Goal: Task Accomplishment & Management: Use online tool/utility

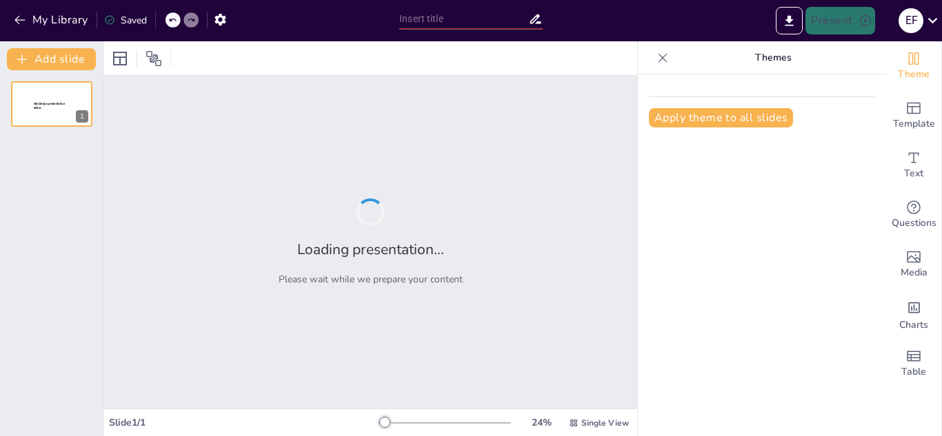
type input "Superación Personal: Claves para el Éxito"
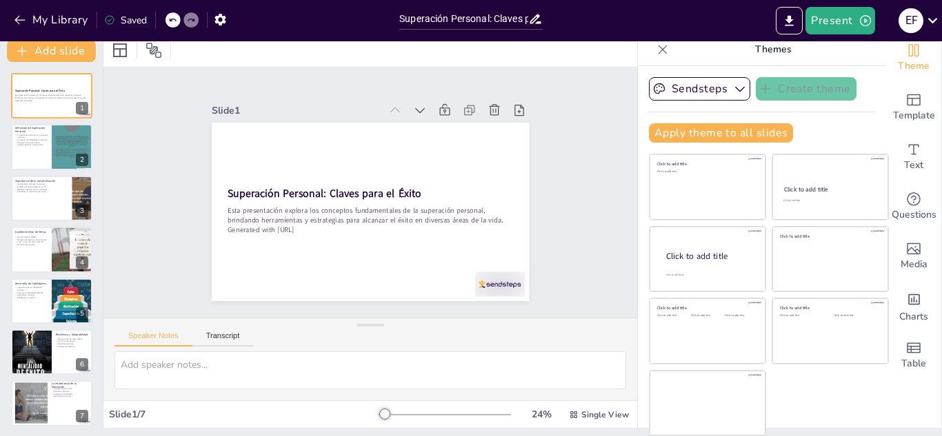
scroll to position [8, 0]
click at [300, 239] on icon at bounding box center [291, 248] width 18 height 18
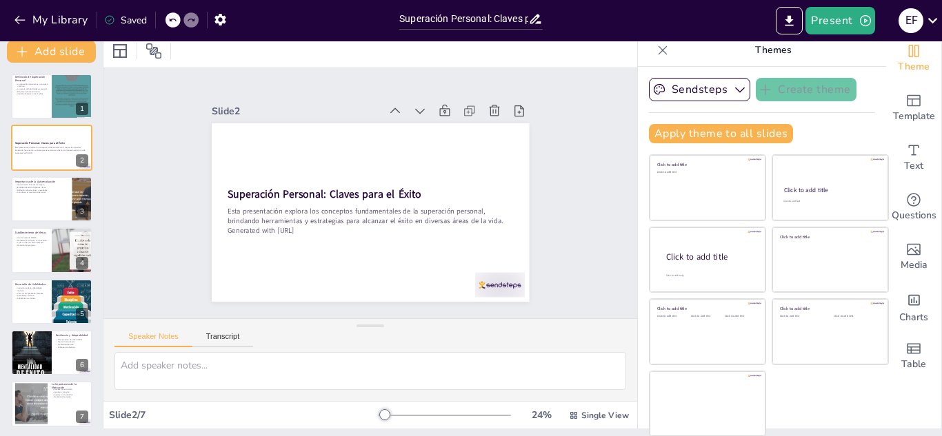
click at [449, 227] on icon at bounding box center [456, 234] width 15 height 15
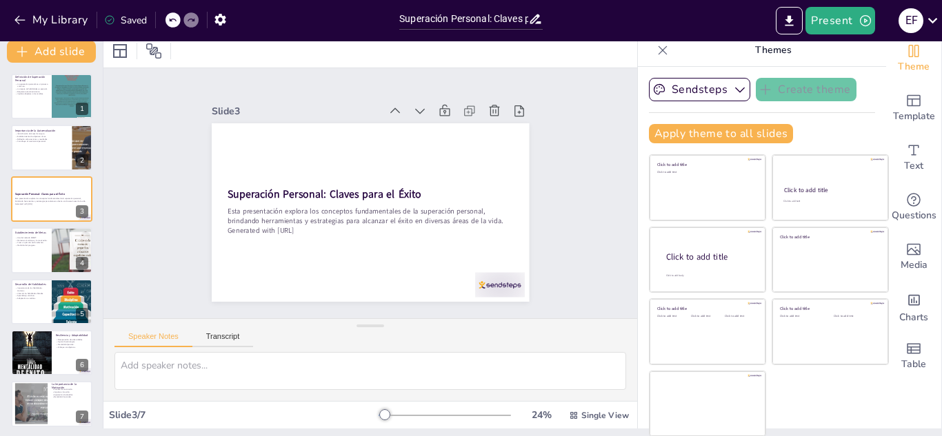
click at [398, 279] on icon at bounding box center [387, 288] width 19 height 19
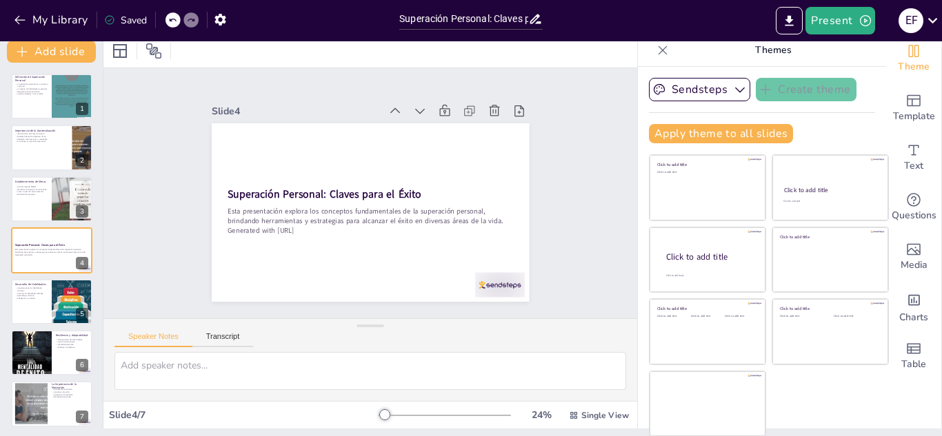
click at [445, 137] on icon at bounding box center [454, 146] width 19 height 19
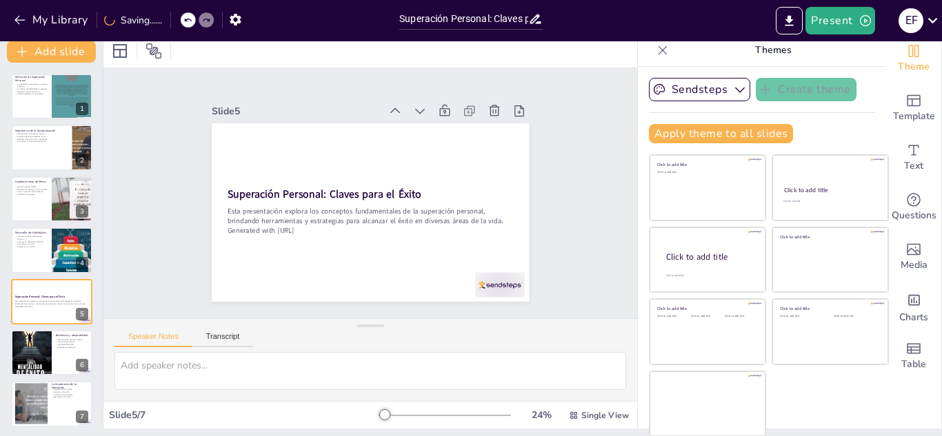
click at [440, 130] on icon at bounding box center [449, 139] width 18 height 18
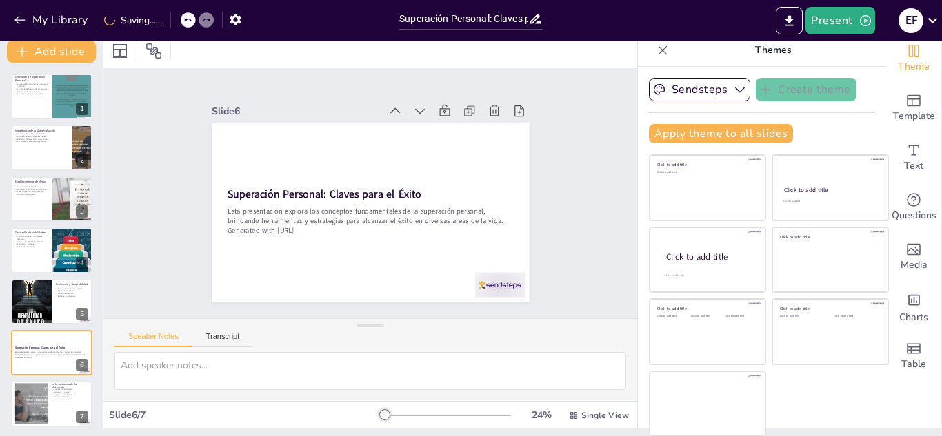
click at [416, 263] on icon at bounding box center [425, 272] width 18 height 18
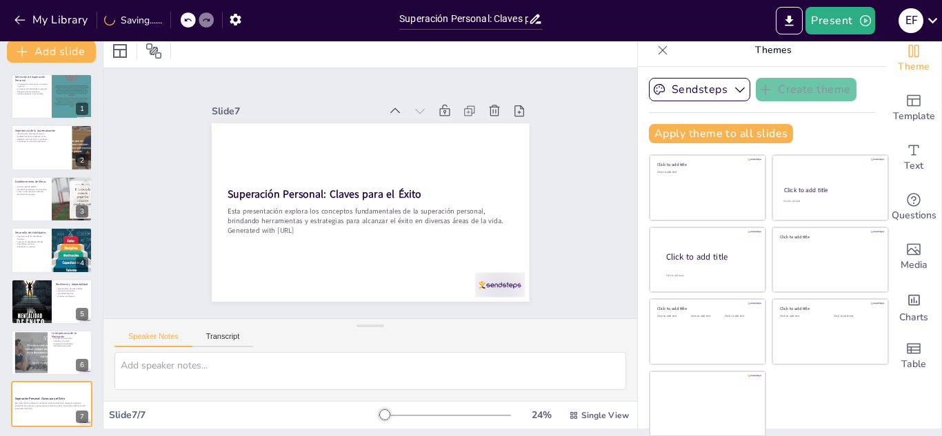
click at [455, 165] on icon at bounding box center [464, 174] width 19 height 19
click at [449, 146] on icon at bounding box center [458, 155] width 19 height 19
click at [23, 110] on div at bounding box center [51, 96] width 83 height 47
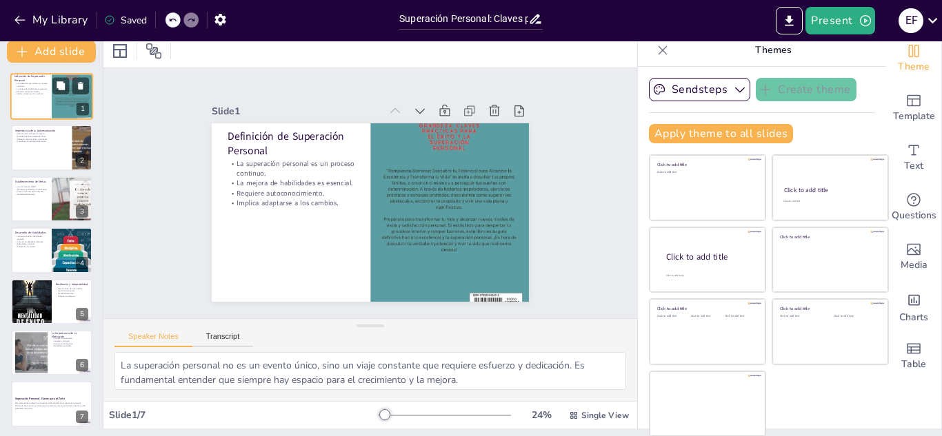
scroll to position [0, 0]
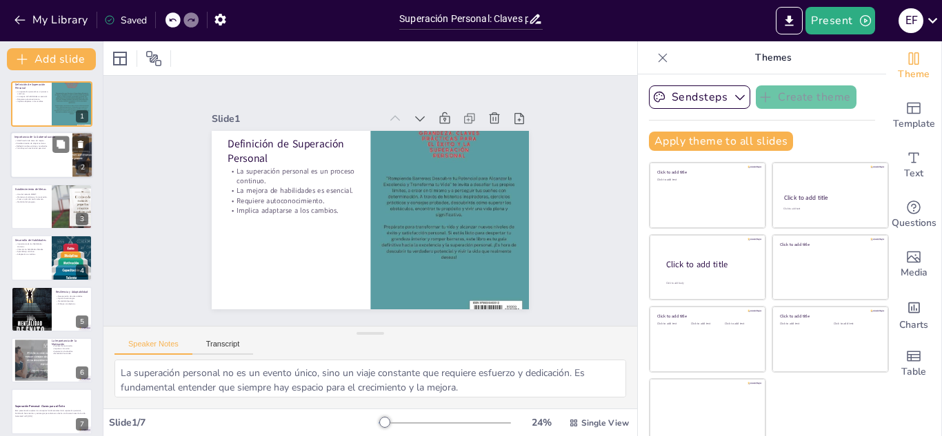
click at [30, 161] on div at bounding box center [51, 155] width 83 height 47
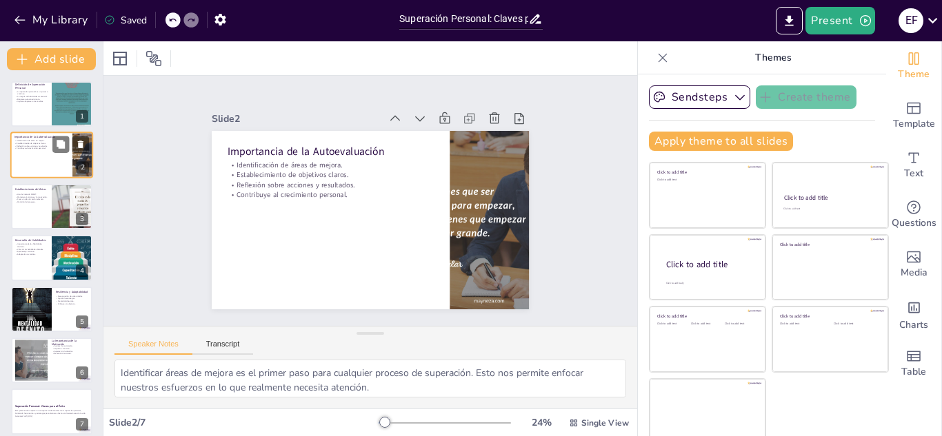
click at [30, 161] on div at bounding box center [51, 155] width 83 height 47
click at [34, 212] on div at bounding box center [51, 206] width 83 height 47
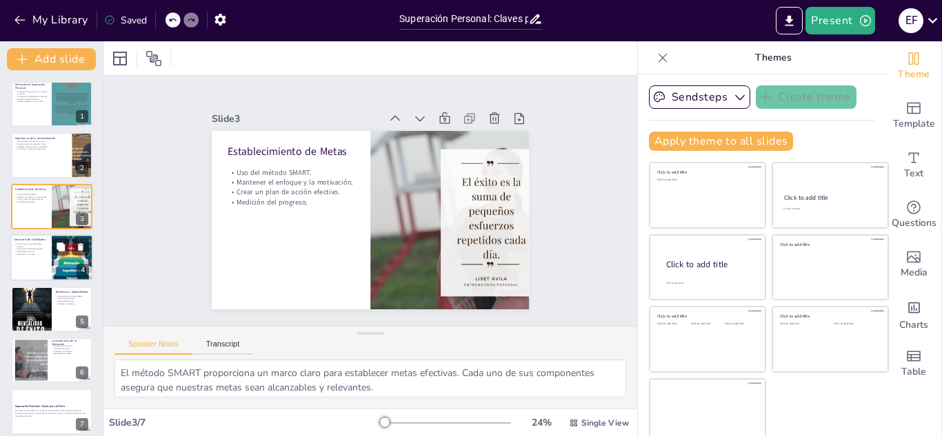
click at [41, 254] on p "Adaptación a cambios." at bounding box center [30, 254] width 33 height 3
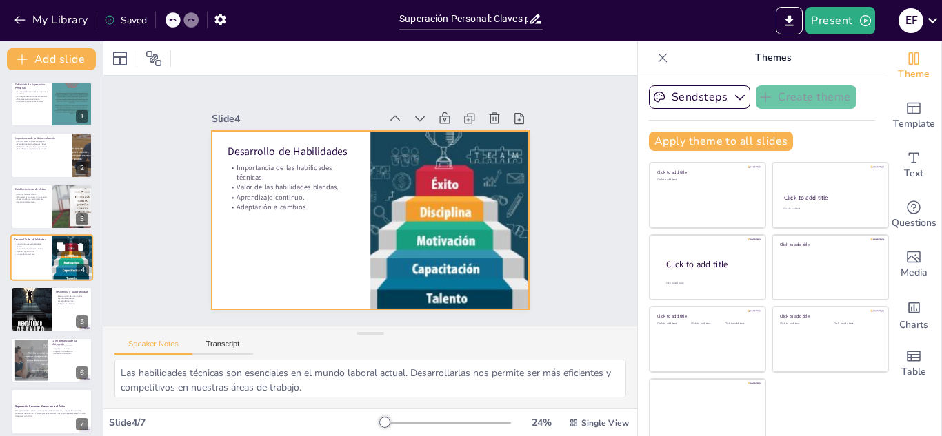
scroll to position [5, 0]
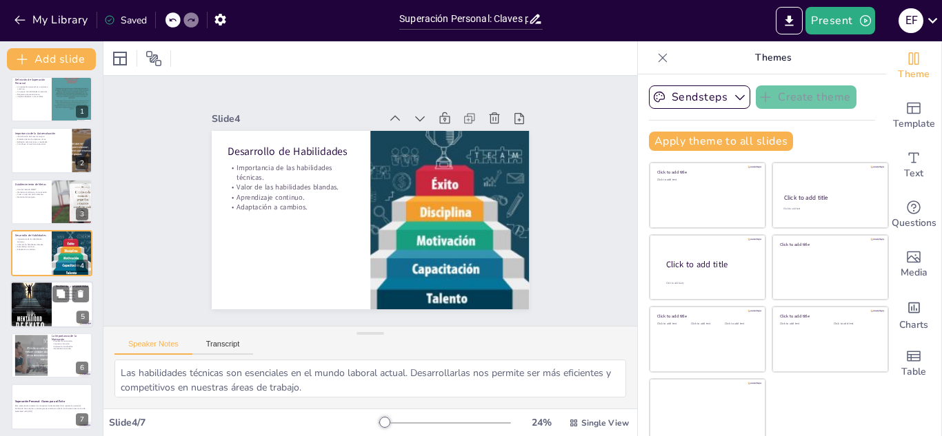
click at [46, 298] on div at bounding box center [30, 304] width 41 height 63
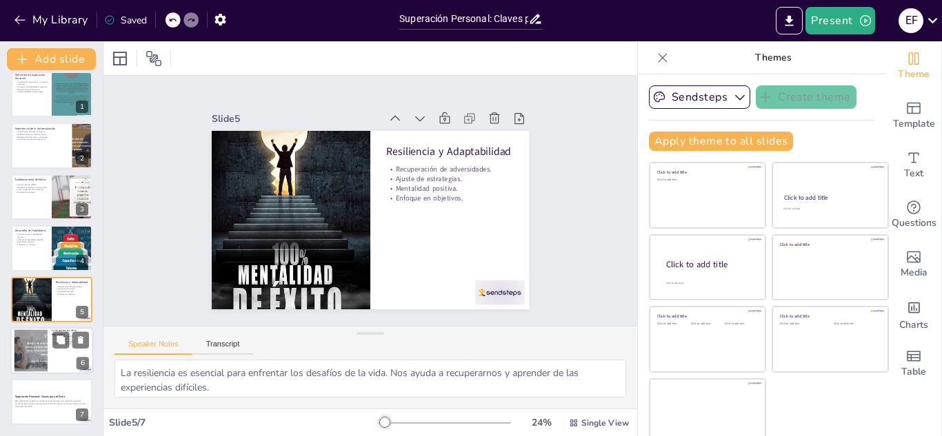
click at [28, 340] on div at bounding box center [31, 351] width 42 height 42
type textarea "Identificar las fuentes de motivación personales es crucial para mantener el im…"
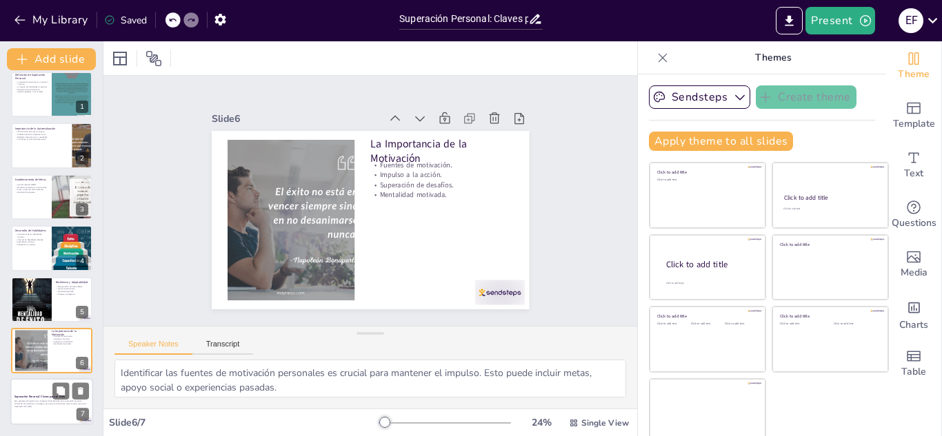
click at [20, 387] on div at bounding box center [51, 402] width 83 height 47
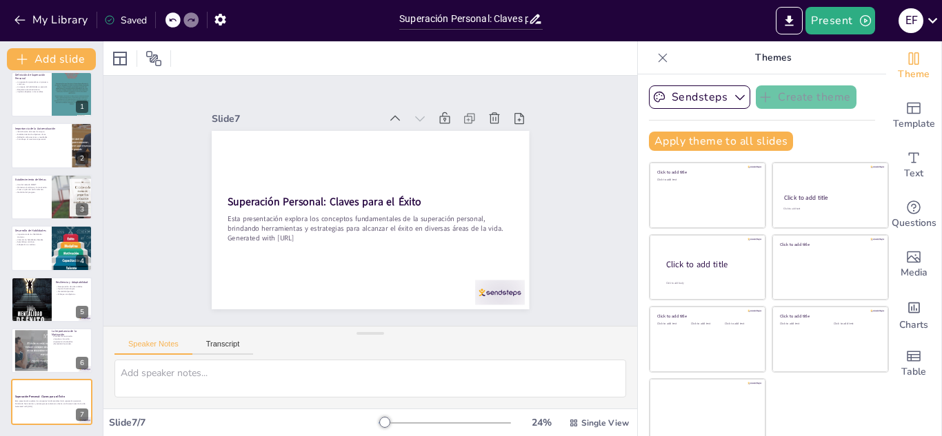
scroll to position [8, 0]
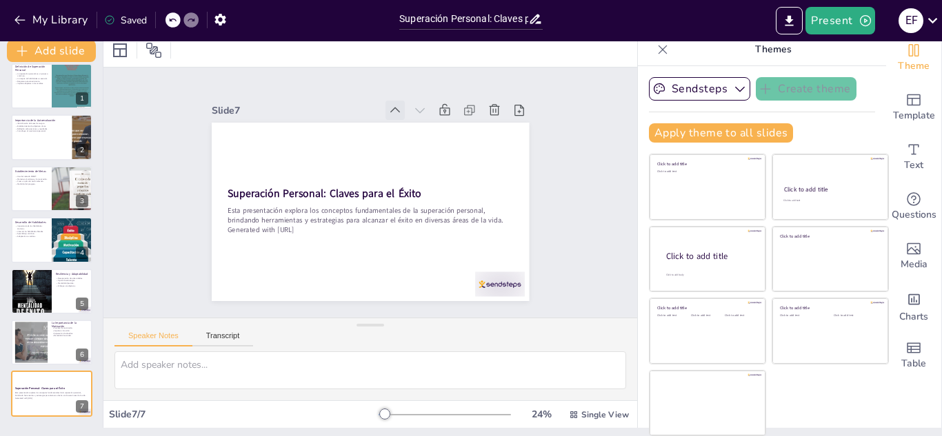
click at [407, 113] on icon at bounding box center [412, 116] width 10 height 7
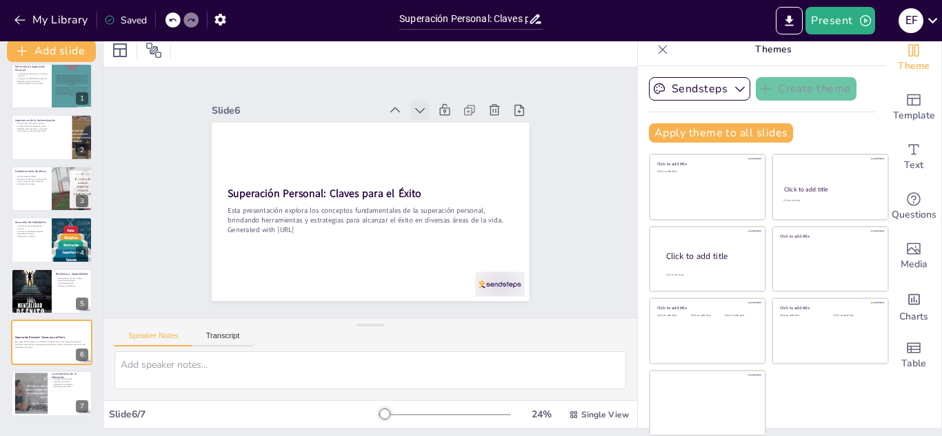
click at [423, 113] on icon at bounding box center [428, 116] width 10 height 6
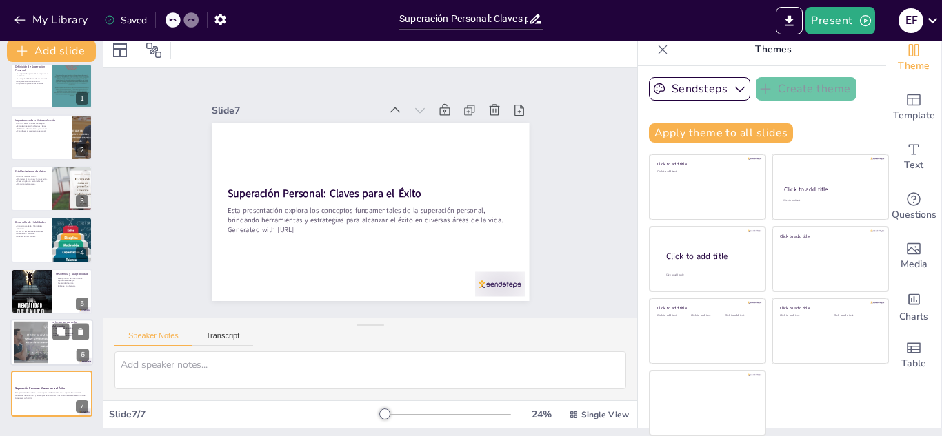
click at [36, 333] on div at bounding box center [31, 343] width 42 height 42
type textarea "Identificar las fuentes de motivación personales es crucial para mantener el im…"
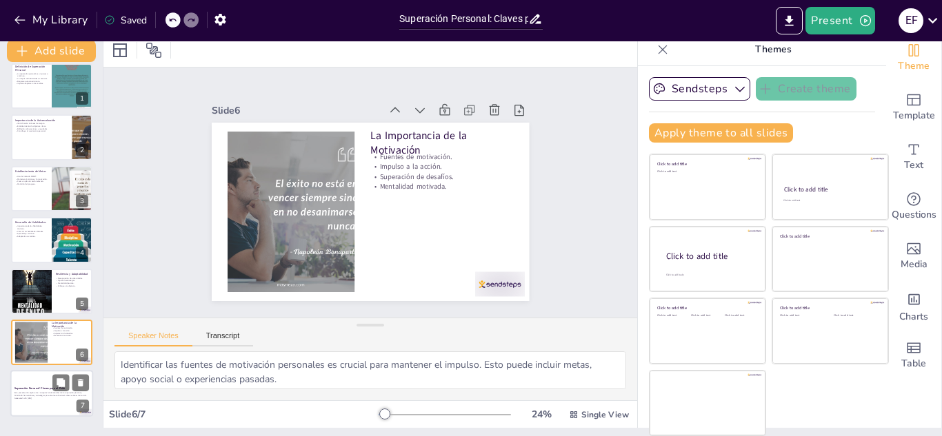
click at [37, 389] on strong "Superación Personal: Claves para el Éxito" at bounding box center [39, 388] width 50 height 3
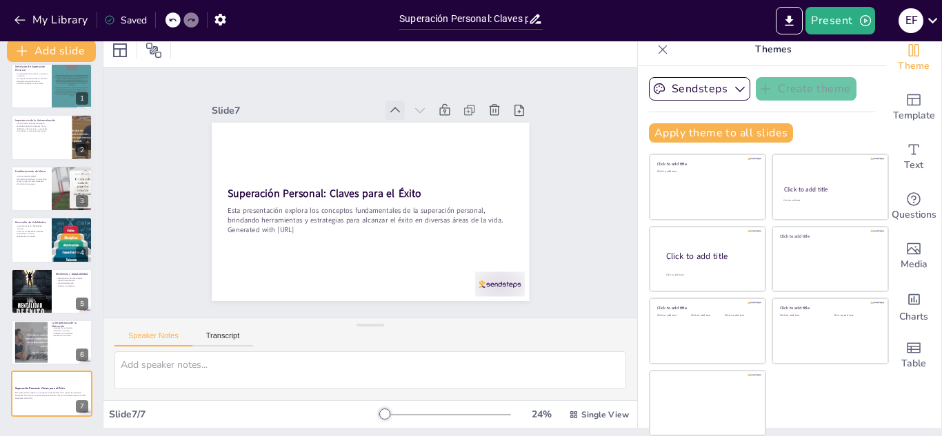
click at [423, 124] on icon at bounding box center [432, 133] width 19 height 19
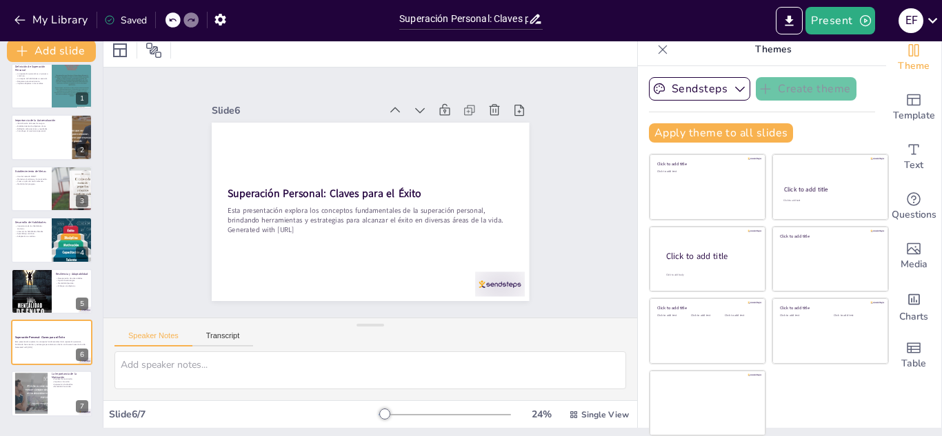
click at [447, 182] on icon at bounding box center [455, 190] width 17 height 17
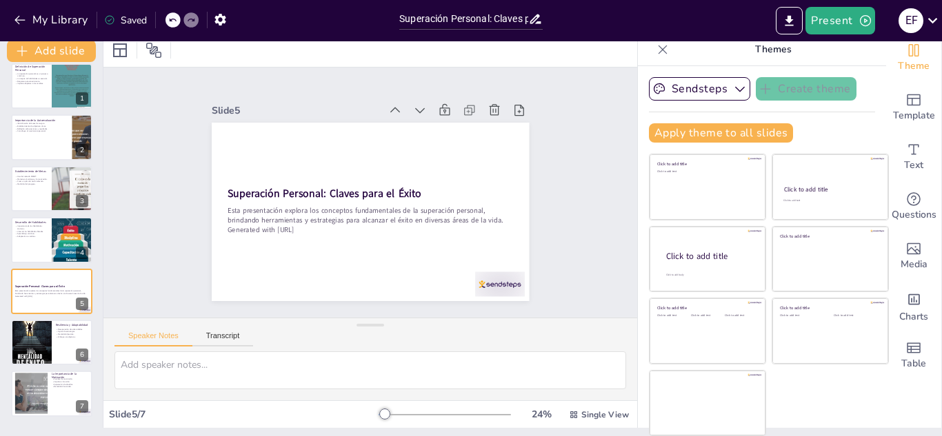
click at [448, 192] on icon at bounding box center [456, 200] width 17 height 17
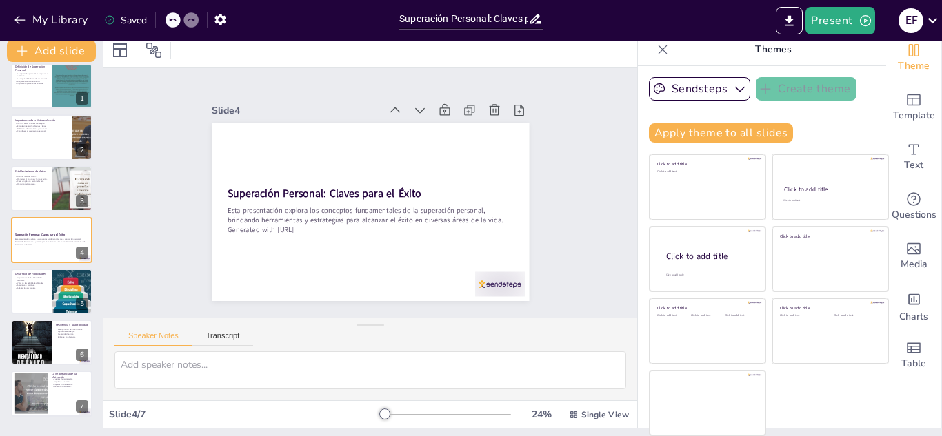
click at [442, 155] on icon at bounding box center [451, 164] width 19 height 19
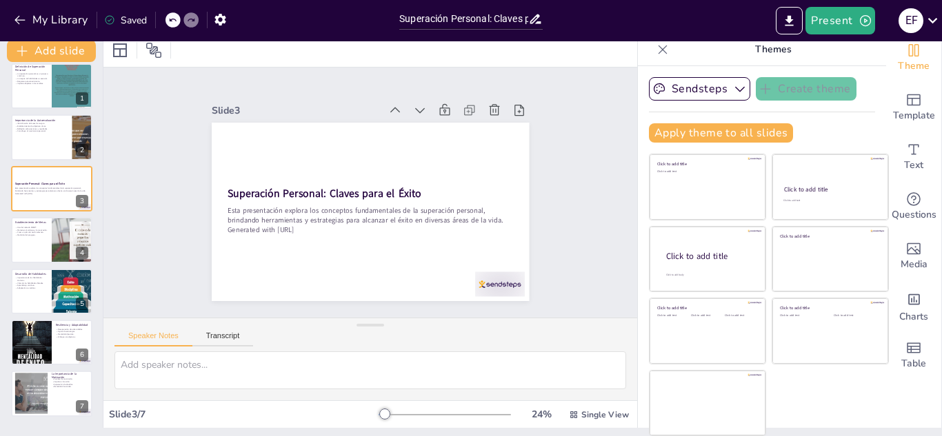
click at [445, 211] on icon at bounding box center [452, 218] width 14 height 14
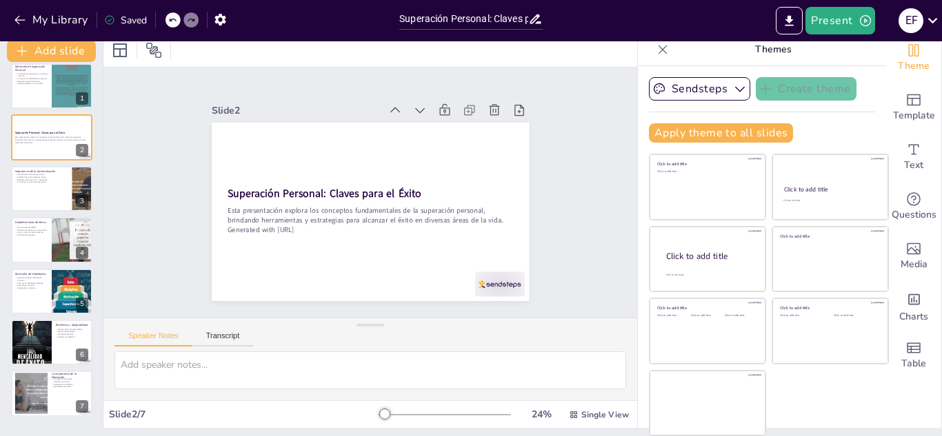
click at [434, 139] on icon at bounding box center [443, 148] width 19 height 19
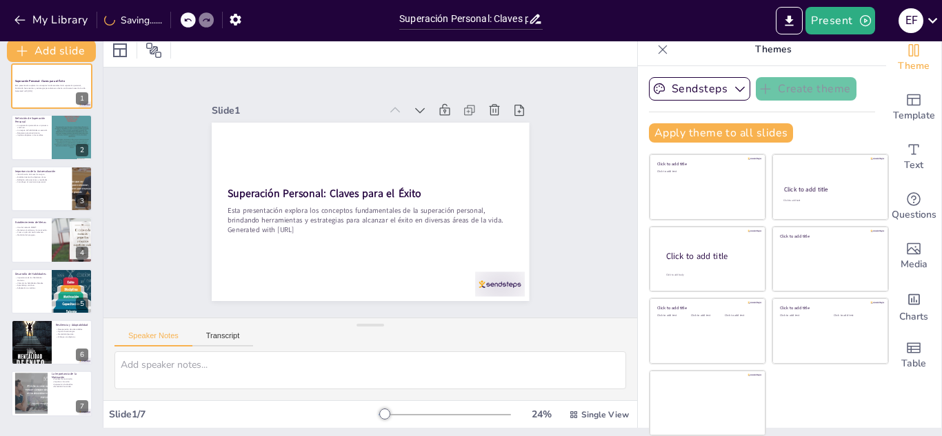
click at [426, 240] on icon at bounding box center [435, 249] width 18 height 18
click at [448, 192] on icon at bounding box center [456, 200] width 17 height 17
click at [389, 264] on icon at bounding box center [398, 273] width 19 height 19
click at [36, 143] on div at bounding box center [51, 137] width 83 height 47
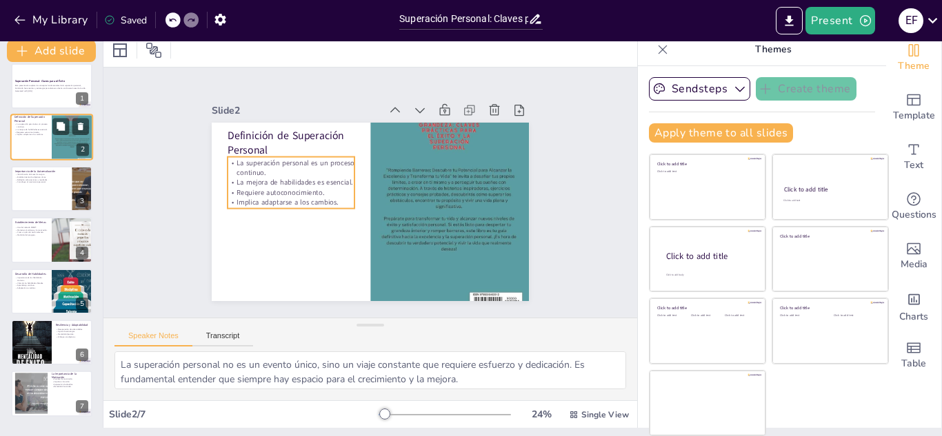
scroll to position [0, 0]
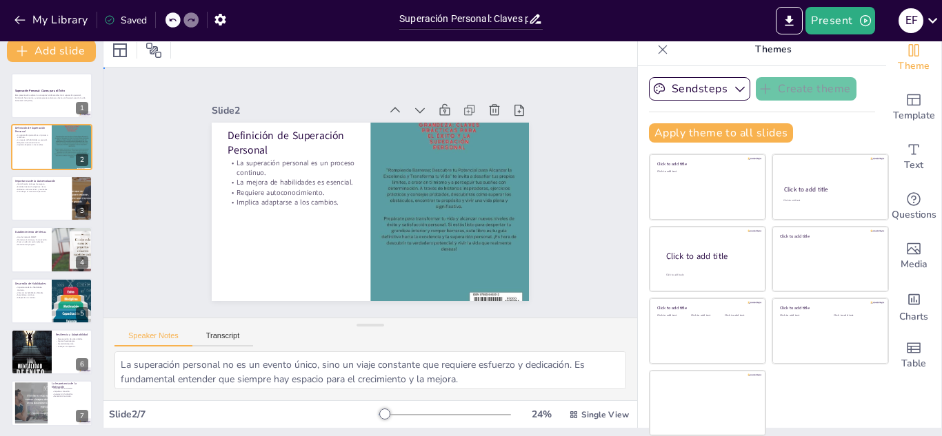
click at [191, 151] on div "Slide 1 Superación Personal: Claves para el Éxito Esta presentación explora los…" at bounding box center [370, 192] width 359 height 449
click at [39, 196] on div at bounding box center [51, 198] width 83 height 47
type textarea "Identificar áreas de mejora es el primer paso para cualquier proceso de superac…"
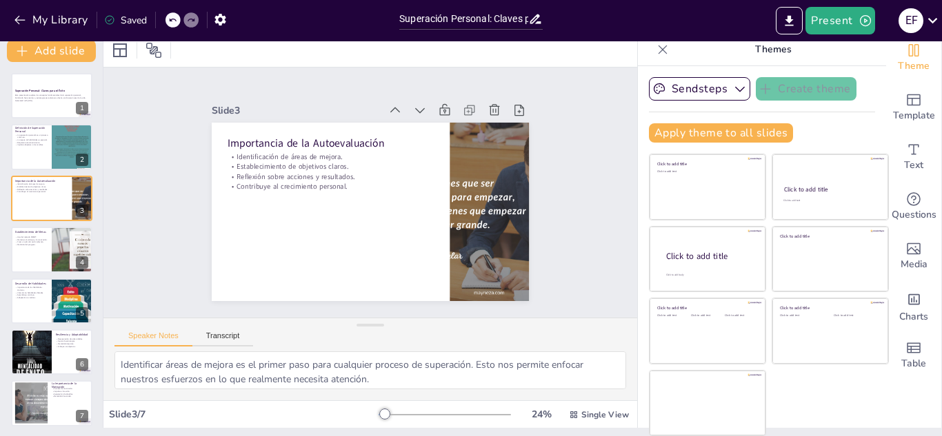
click at [518, 194] on div "Slide 1 Superación Personal: Claves para el Éxito Esta presentación explora los…" at bounding box center [370, 192] width 415 height 257
click at [684, 91] on button "Sendsteps" at bounding box center [699, 88] width 101 height 23
click at [534, 197] on div "Slide 1 Superación Personal: Claves para el Éxito Esta presentación explora los…" at bounding box center [370, 193] width 328 height 443
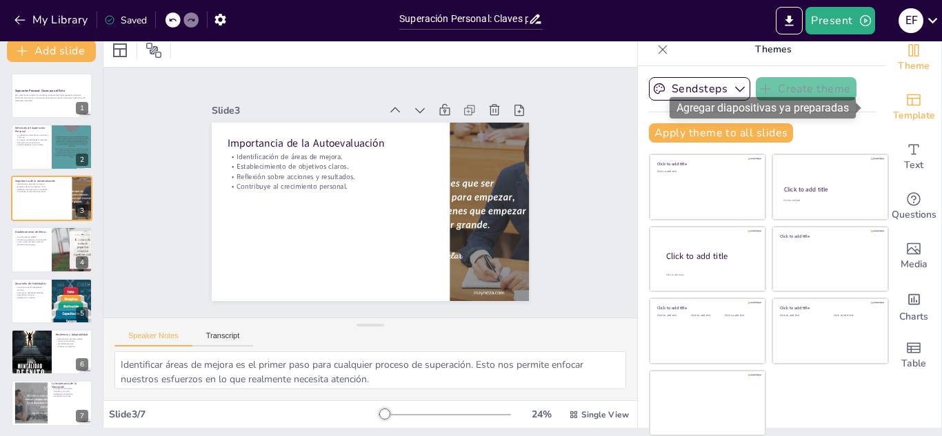
click at [905, 107] on icon "Add ready made slides" at bounding box center [913, 100] width 17 height 17
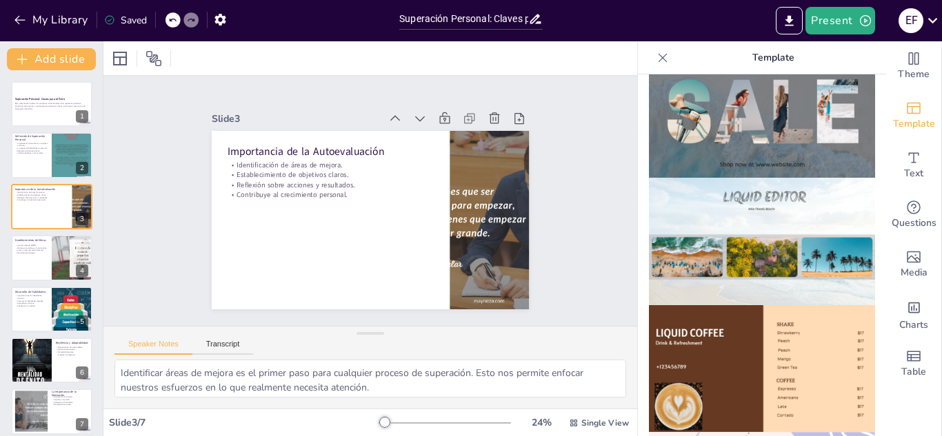
scroll to position [693, 0]
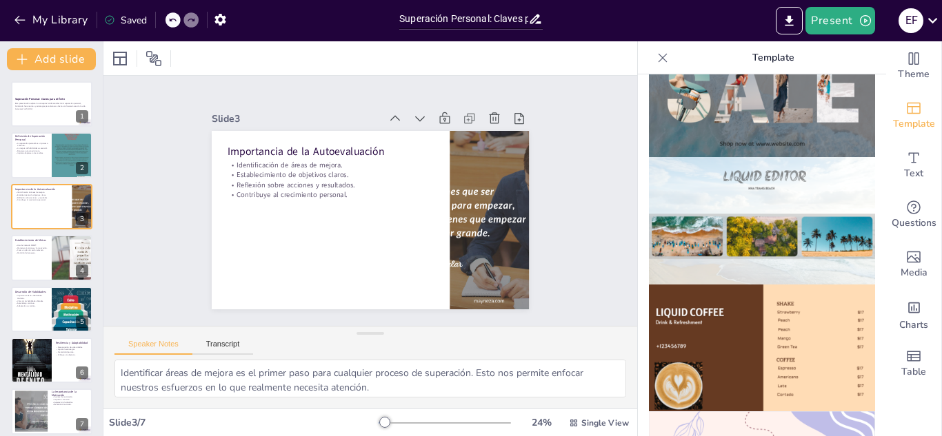
click at [656, 52] on icon at bounding box center [663, 58] width 14 height 14
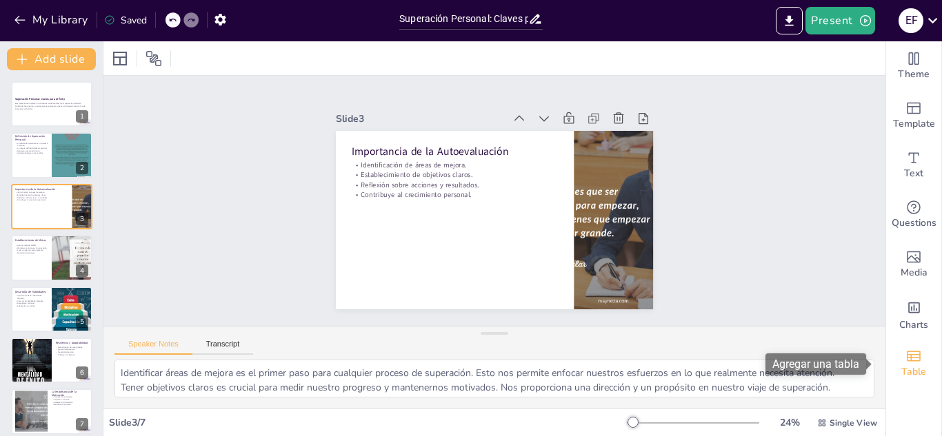
click at [902, 365] on span "Table" at bounding box center [913, 372] width 25 height 15
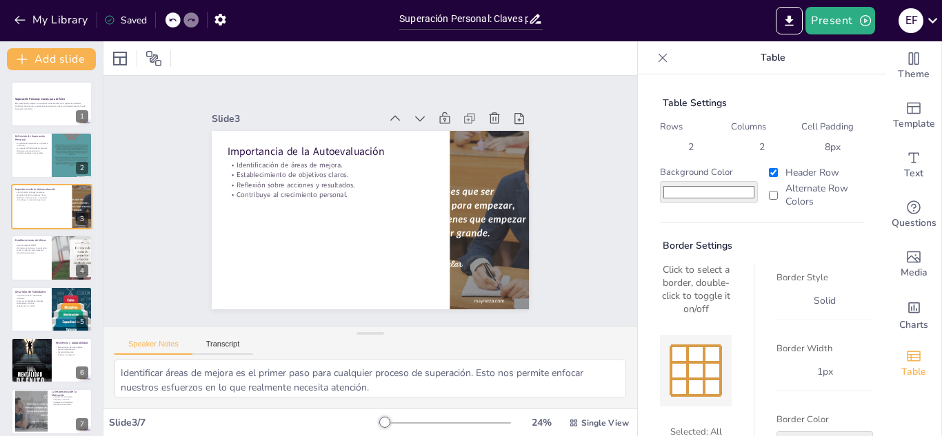
scroll to position [78, 0]
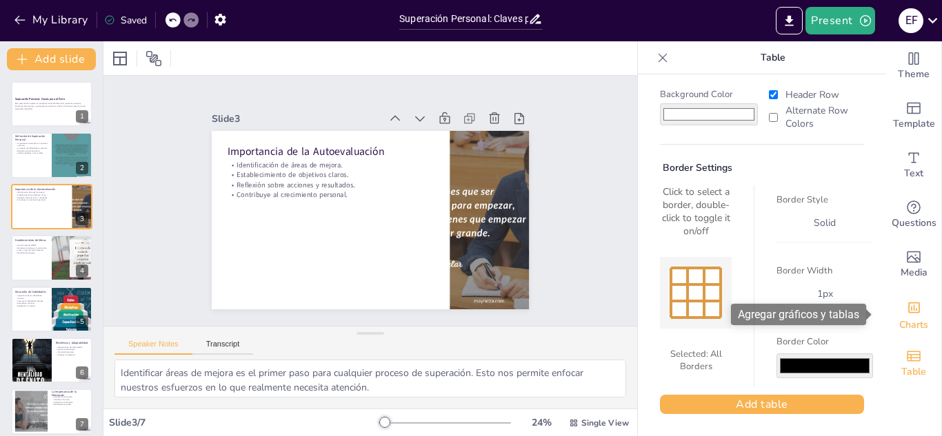
click at [907, 305] on icon "Add charts and graphs" at bounding box center [914, 308] width 14 height 14
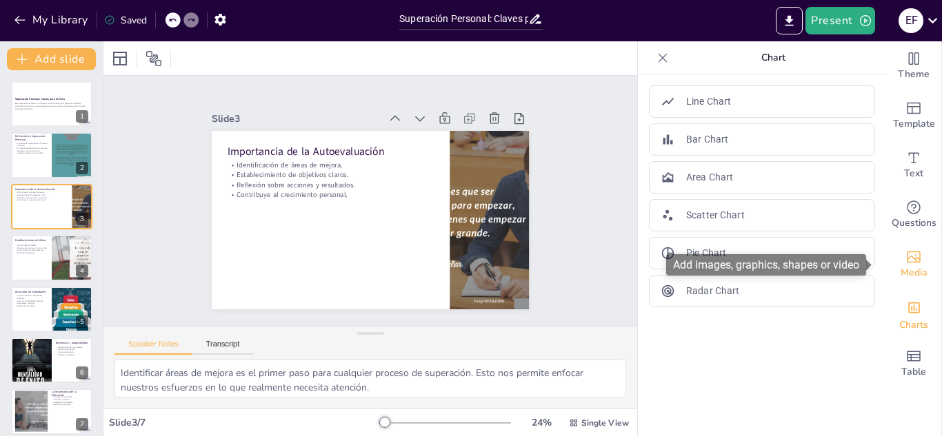
drag, startPoint x: 903, startPoint y: 254, endPoint x: 915, endPoint y: 263, distance: 14.8
click at [915, 263] on div "Media" at bounding box center [913, 265] width 55 height 50
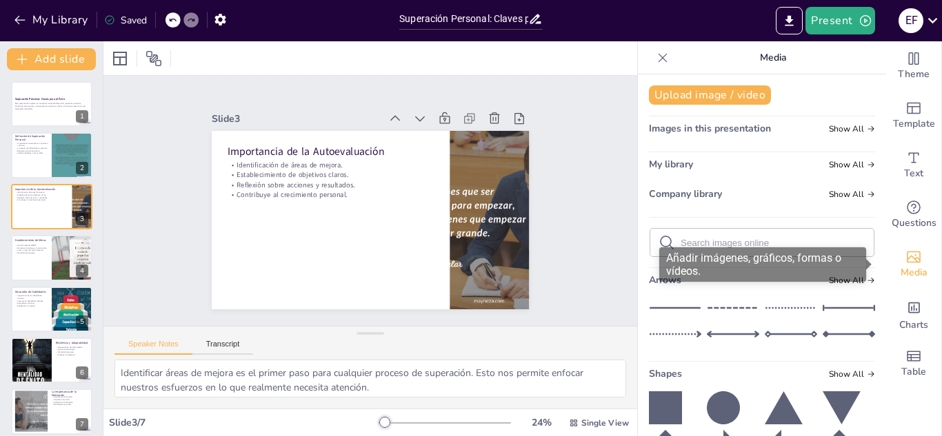
click at [915, 263] on div "Media" at bounding box center [913, 265] width 55 height 50
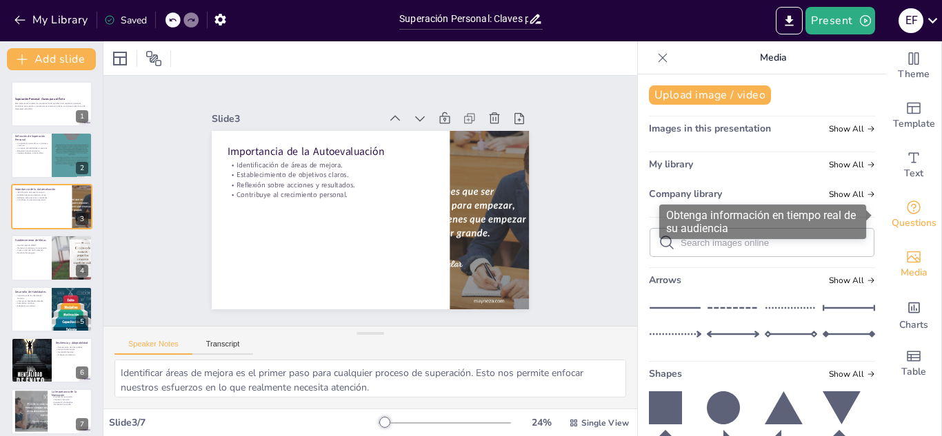
click at [905, 212] on icon "Get real-time input from your audience" at bounding box center [913, 207] width 17 height 17
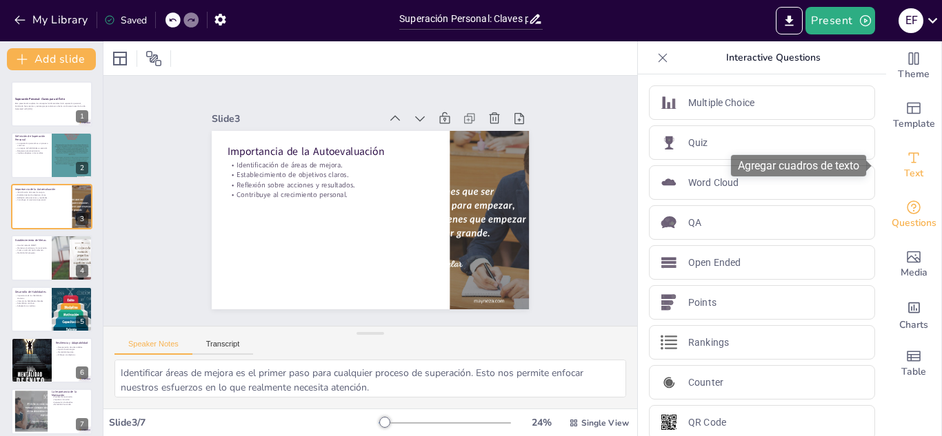
click at [905, 180] on div "Text" at bounding box center [913, 166] width 55 height 50
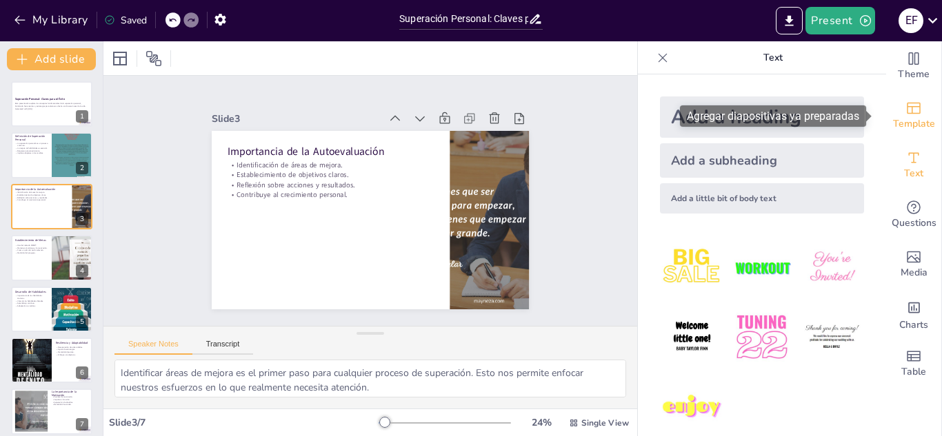
click at [911, 117] on span "Template" at bounding box center [914, 124] width 42 height 15
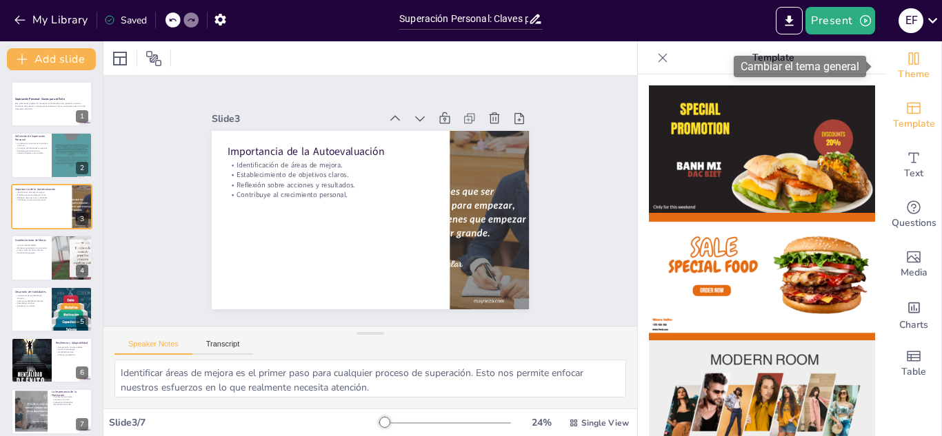
click at [913, 75] on span "Theme" at bounding box center [914, 74] width 32 height 15
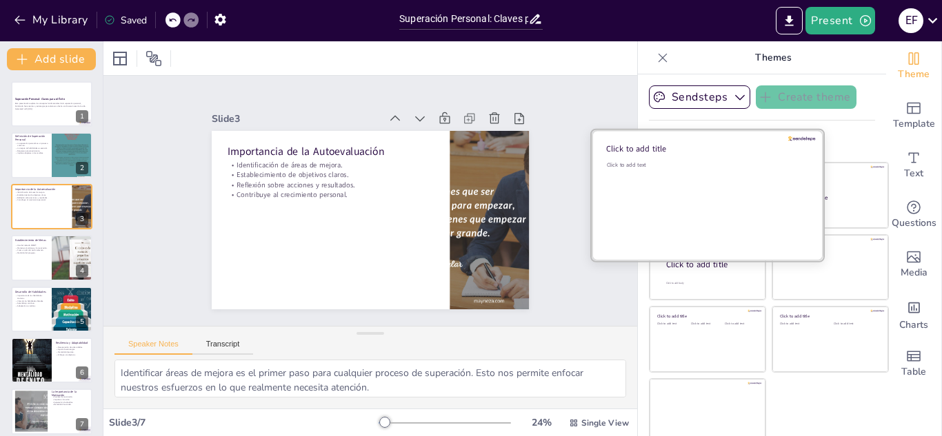
click at [676, 184] on div "Click to add text" at bounding box center [705, 203] width 197 height 85
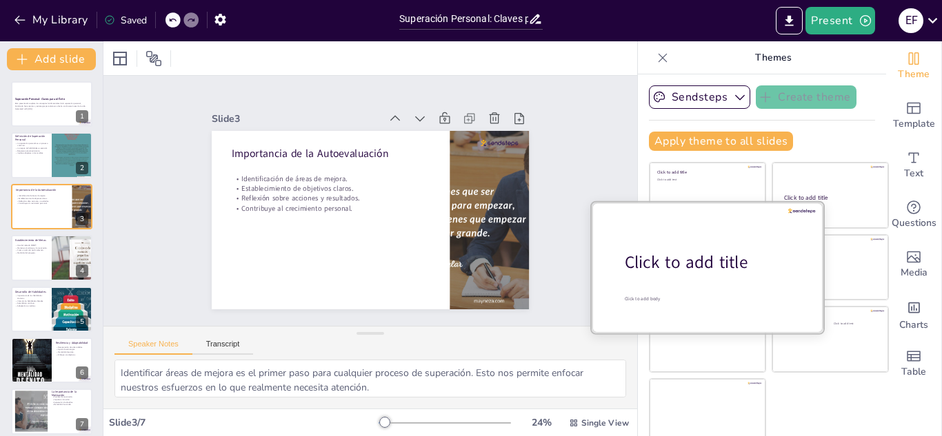
click at [647, 279] on div at bounding box center [708, 267] width 232 height 130
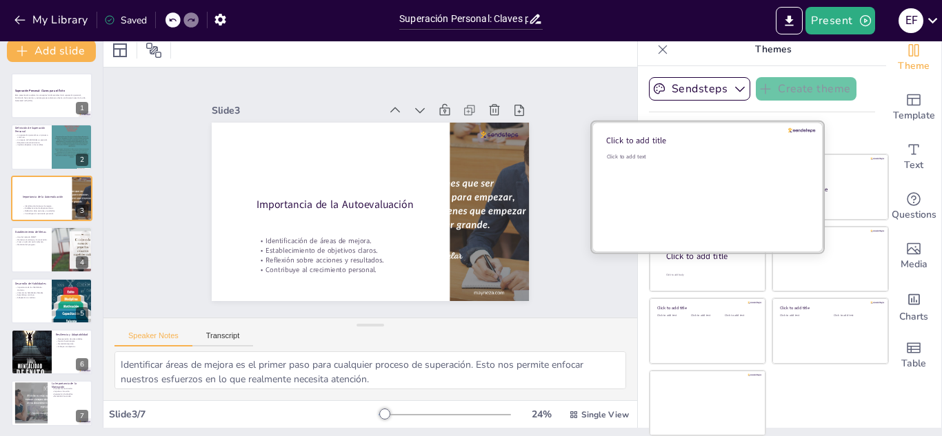
scroll to position [8, 0]
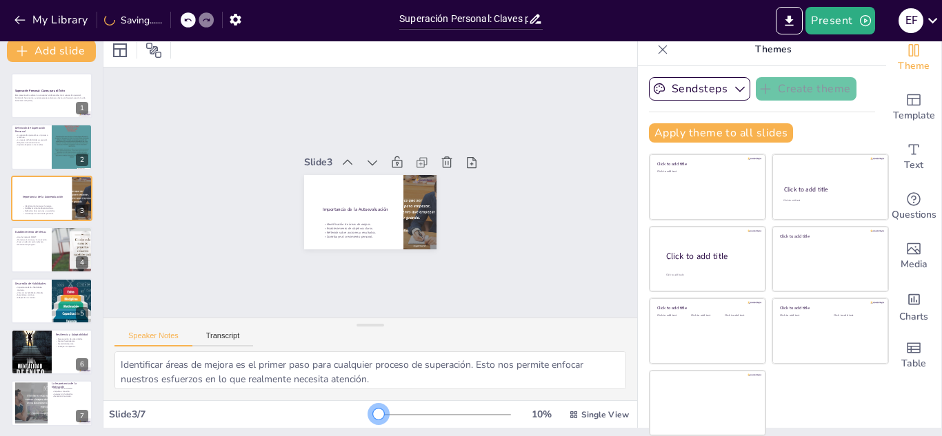
drag, startPoint x: 405, startPoint y: 412, endPoint x: 254, endPoint y: 371, distance: 156.5
click at [254, 371] on div "Slide 1 Superación Personal: Claves para el Éxito Esta presentación explora los…" at bounding box center [370, 230] width 534 height 395
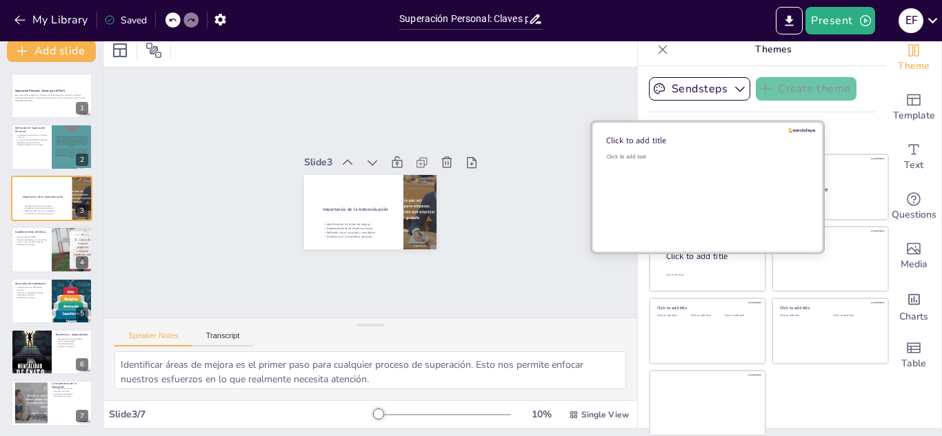
click at [676, 178] on div "Click to add text" at bounding box center [705, 195] width 197 height 85
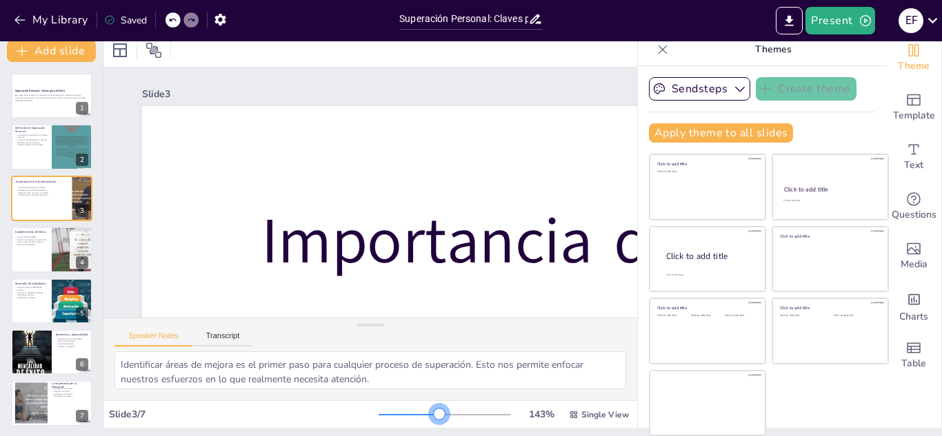
click at [420, 412] on div at bounding box center [444, 415] width 132 height 11
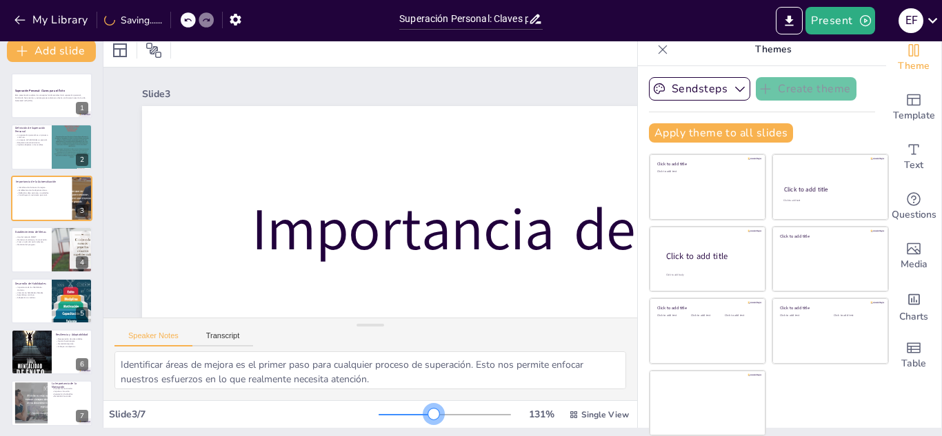
click at [414, 412] on div at bounding box center [444, 415] width 132 height 11
click at [428, 412] on div at bounding box center [433, 414] width 11 height 11
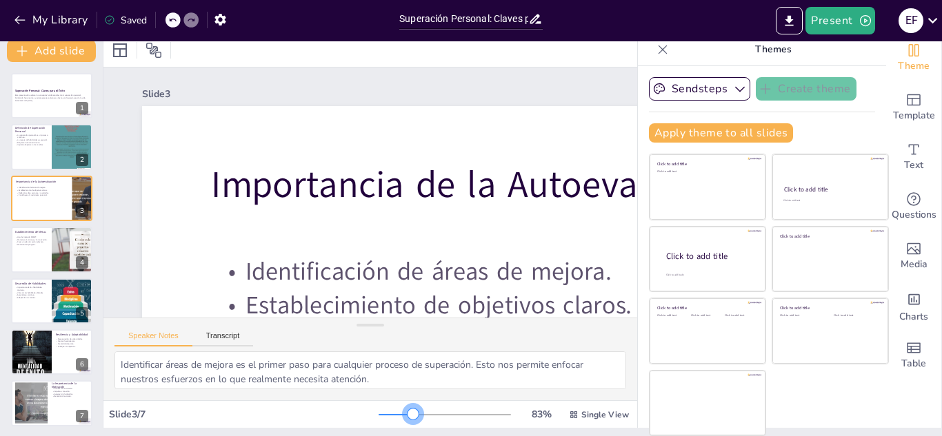
drag, startPoint x: 412, startPoint y: 412, endPoint x: 390, endPoint y: 407, distance: 22.6
click at [390, 407] on div "83 % Single View" at bounding box center [504, 415] width 253 height 22
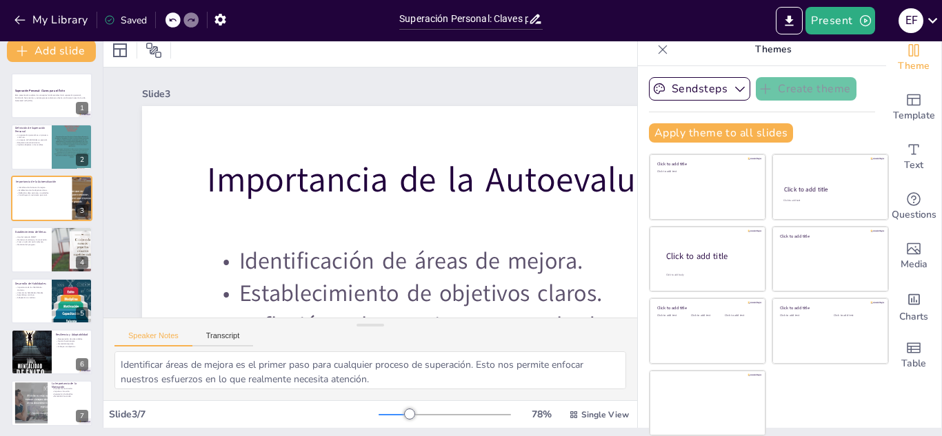
drag, startPoint x: 390, startPoint y: 407, endPoint x: 371, endPoint y: 405, distance: 18.7
click at [378, 405] on div "78 % Single View" at bounding box center [504, 415] width 253 height 22
click at [378, 414] on div at bounding box center [444, 415] width 132 height 11
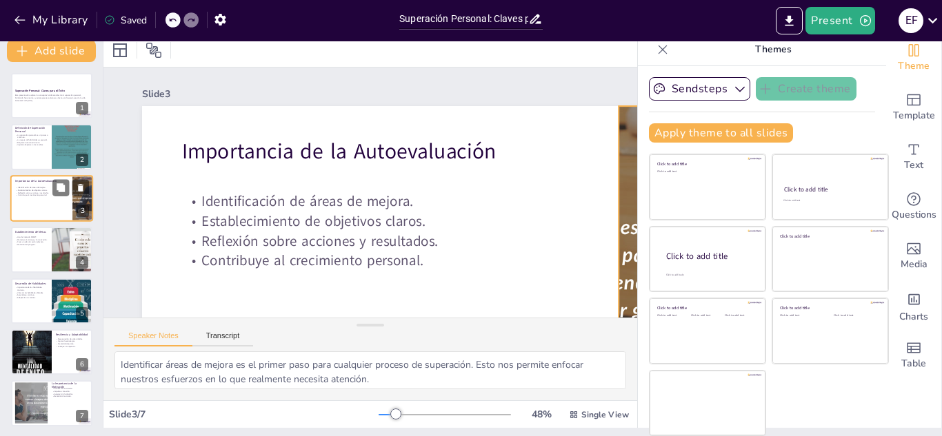
scroll to position [0, 0]
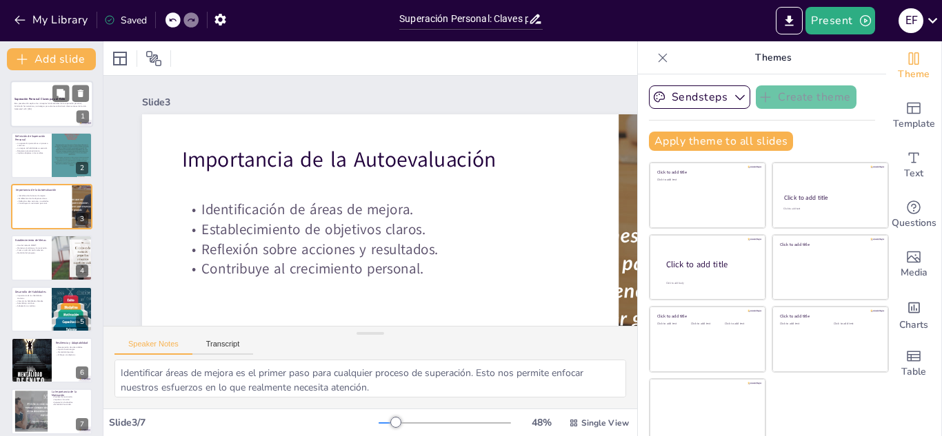
click at [20, 112] on div at bounding box center [51, 104] width 83 height 47
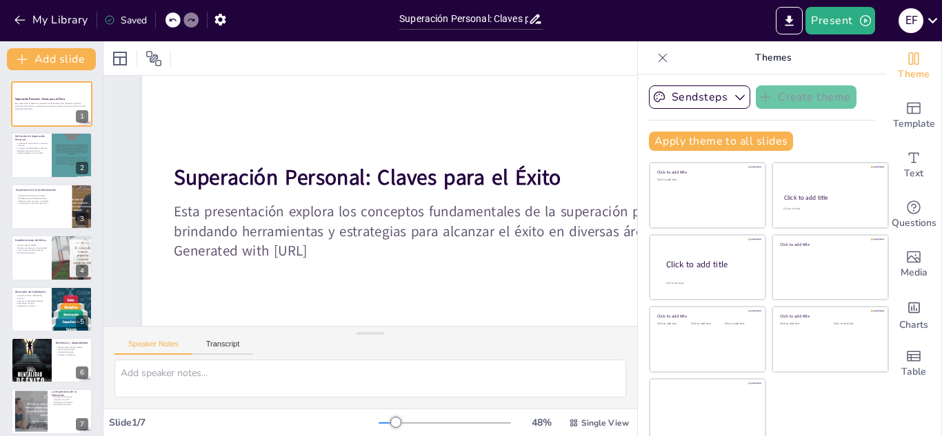
scroll to position [79, 0]
click at [54, 146] on button at bounding box center [60, 145] width 17 height 17
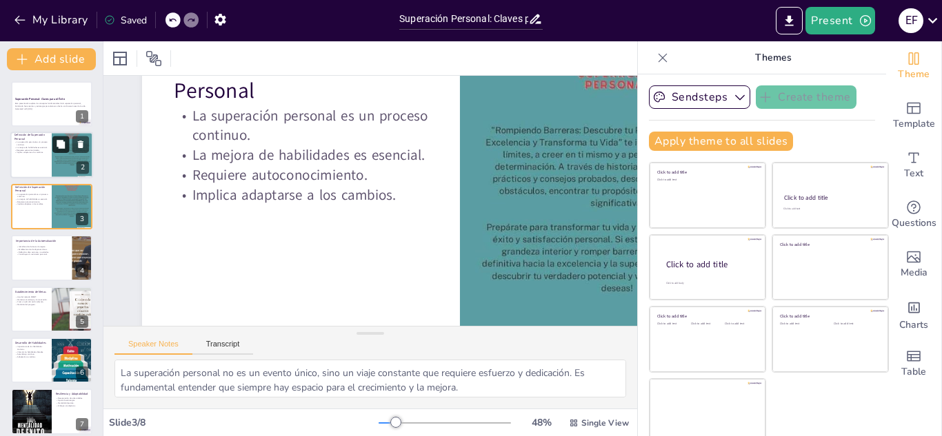
scroll to position [92, 0]
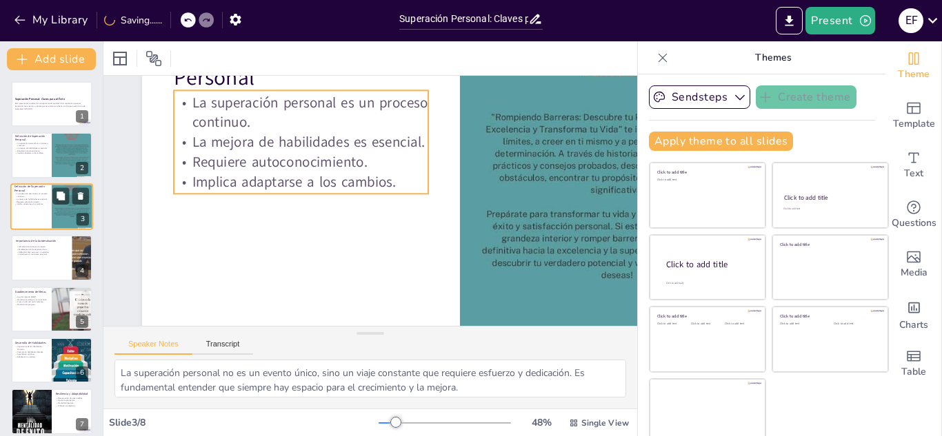
click at [17, 204] on p "Implica adaptarse a los cambios." at bounding box center [30, 204] width 33 height 3
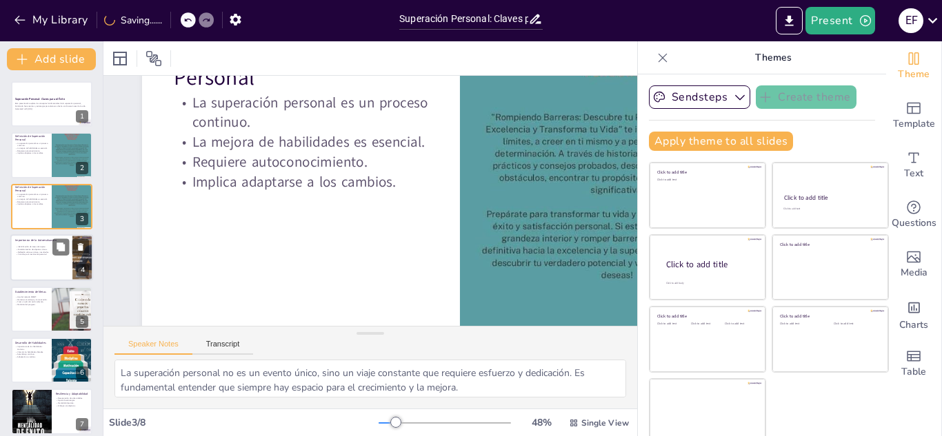
click at [40, 255] on p "Contribuye al crecimiento personal." at bounding box center [51, 255] width 70 height 3
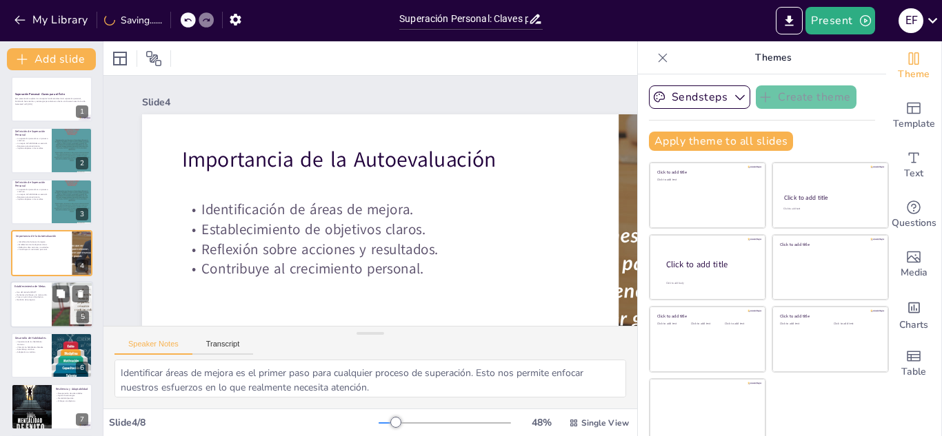
drag, startPoint x: 37, startPoint y: 292, endPoint x: 39, endPoint y: 300, distance: 8.7
click at [37, 290] on div "Establecimiento de Metas" at bounding box center [30, 286] width 33 height 6
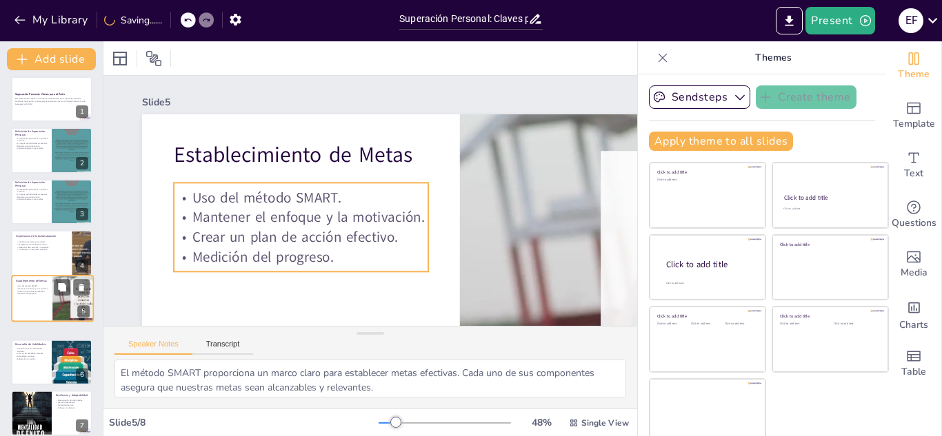
scroll to position [59, 0]
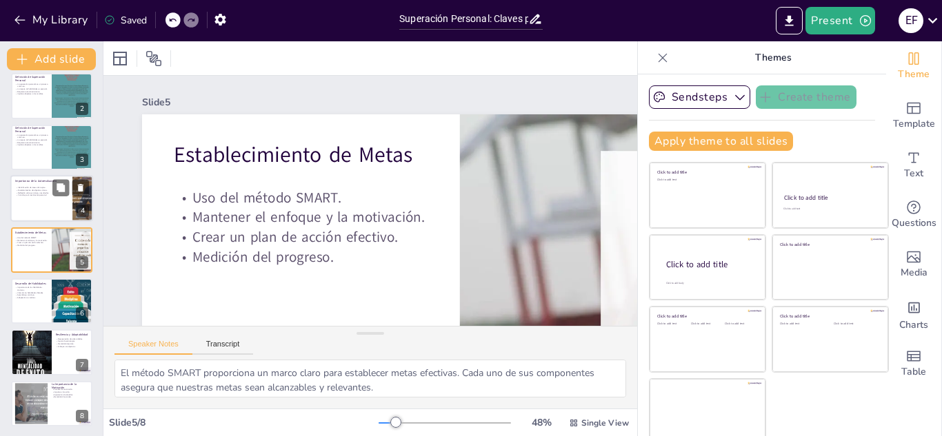
click at [31, 201] on div at bounding box center [51, 198] width 83 height 47
type textarea "Identificar áreas de mejora es el primer paso para cualquier proceso de superac…"
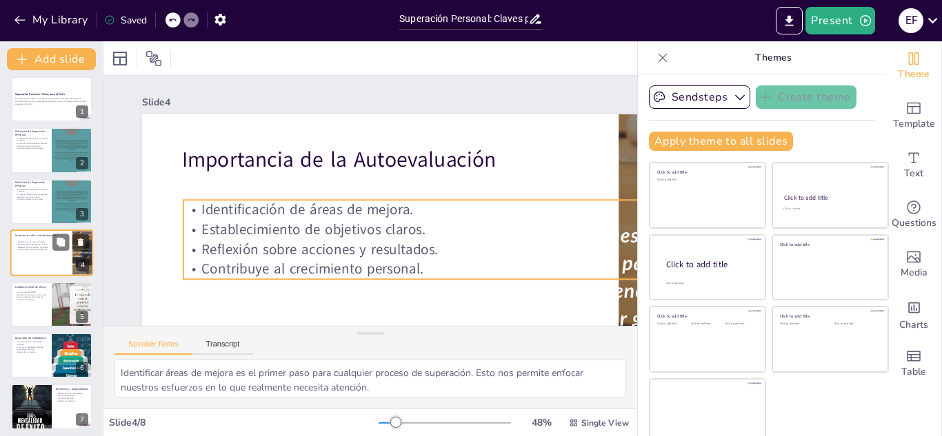
click at [32, 247] on p "Reflexión sobre acciones y resultados." at bounding box center [51, 247] width 70 height 3
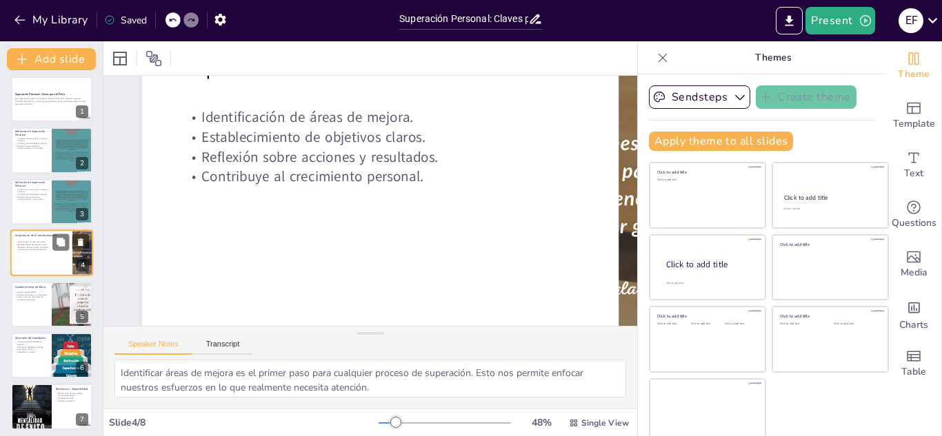
click at [34, 246] on p "Reflexión sobre acciones y resultados." at bounding box center [51, 247] width 70 height 3
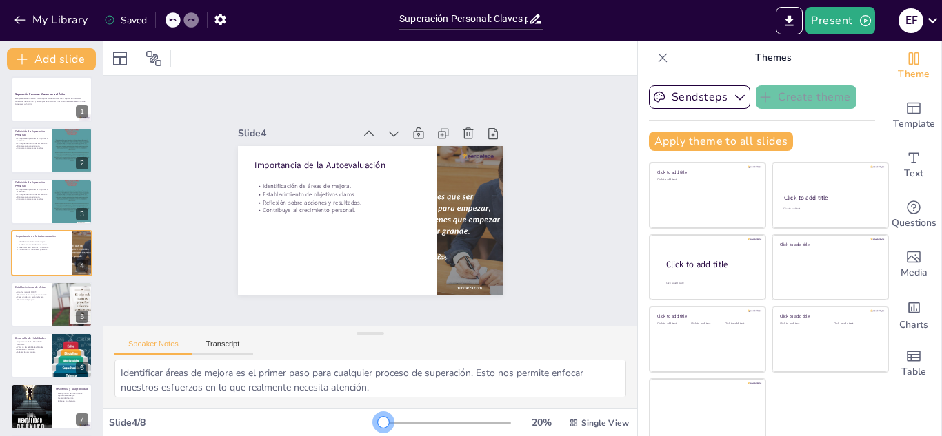
scroll to position [0, 0]
click at [378, 421] on div at bounding box center [444, 423] width 132 height 11
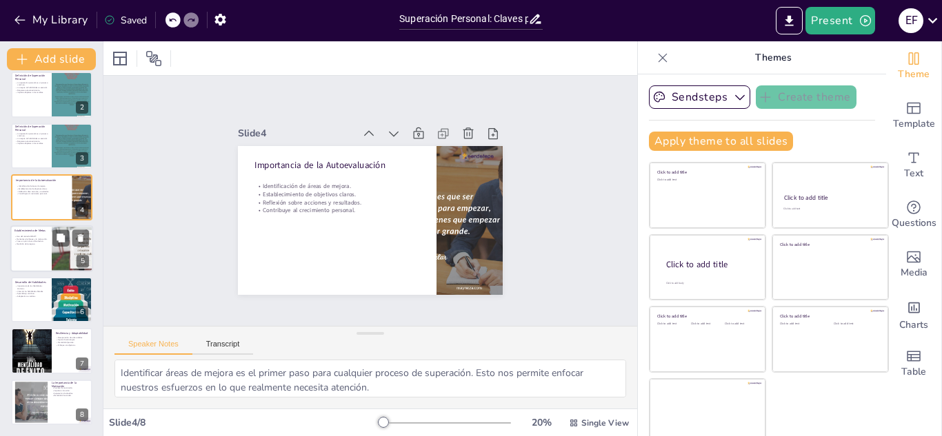
scroll to position [61, 0]
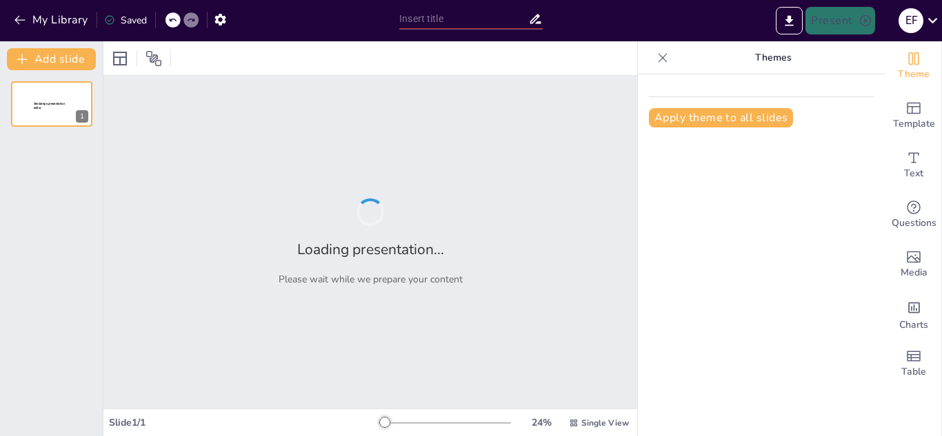
type input "Superación Personal: Claves para el Éxito"
